Goal: Transaction & Acquisition: Purchase product/service

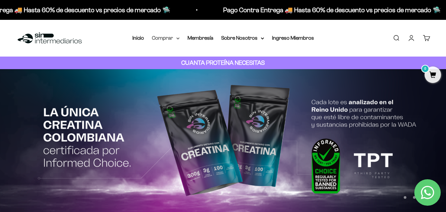
click at [177, 39] on icon at bounding box center [177, 38] width 3 height 2
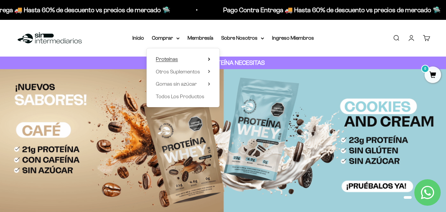
click at [168, 59] on span "Proteínas" at bounding box center [167, 59] width 22 height 6
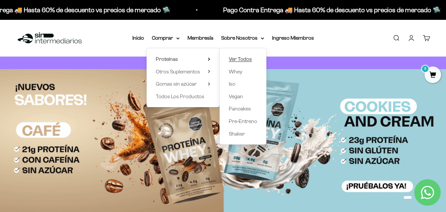
click at [236, 60] on span "Ver Todos" at bounding box center [240, 59] width 23 height 6
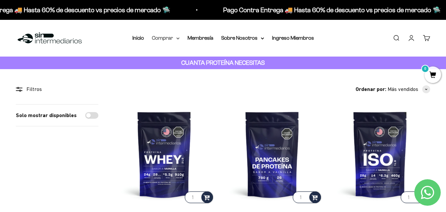
click at [177, 39] on icon at bounding box center [177, 38] width 3 height 2
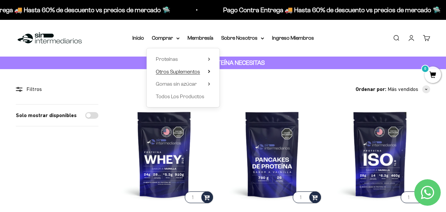
click at [209, 71] on icon at bounding box center [208, 71] width 1 height 3
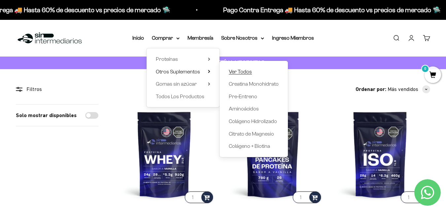
click at [238, 70] on span "Ver Todos" at bounding box center [240, 72] width 23 height 6
